Goal: Navigation & Orientation: Find specific page/section

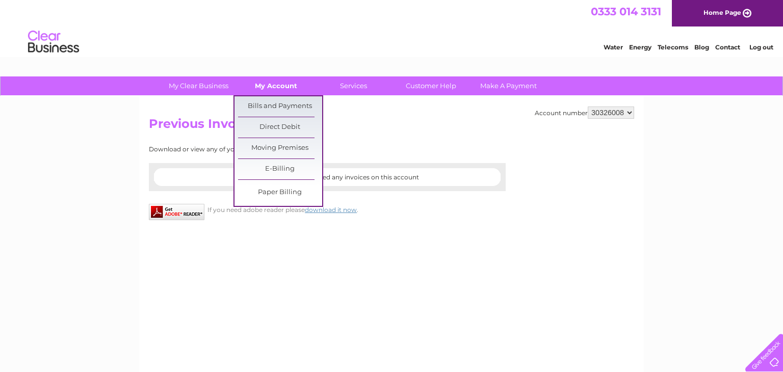
click at [280, 85] on link "My Account" at bounding box center [276, 85] width 84 height 19
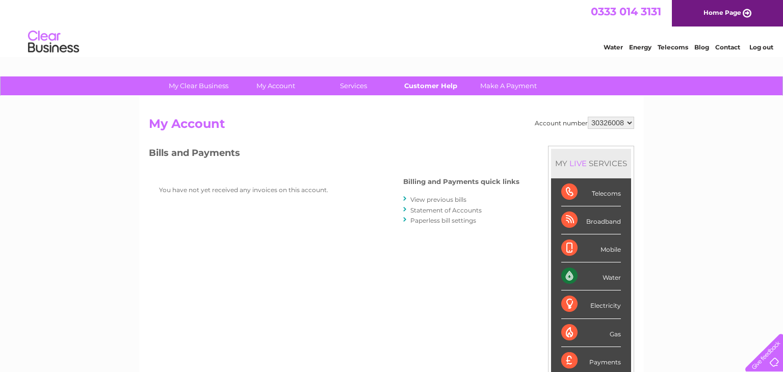
click at [422, 85] on link "Customer Help" at bounding box center [431, 85] width 84 height 19
